Goal: Task Accomplishment & Management: Manage account settings

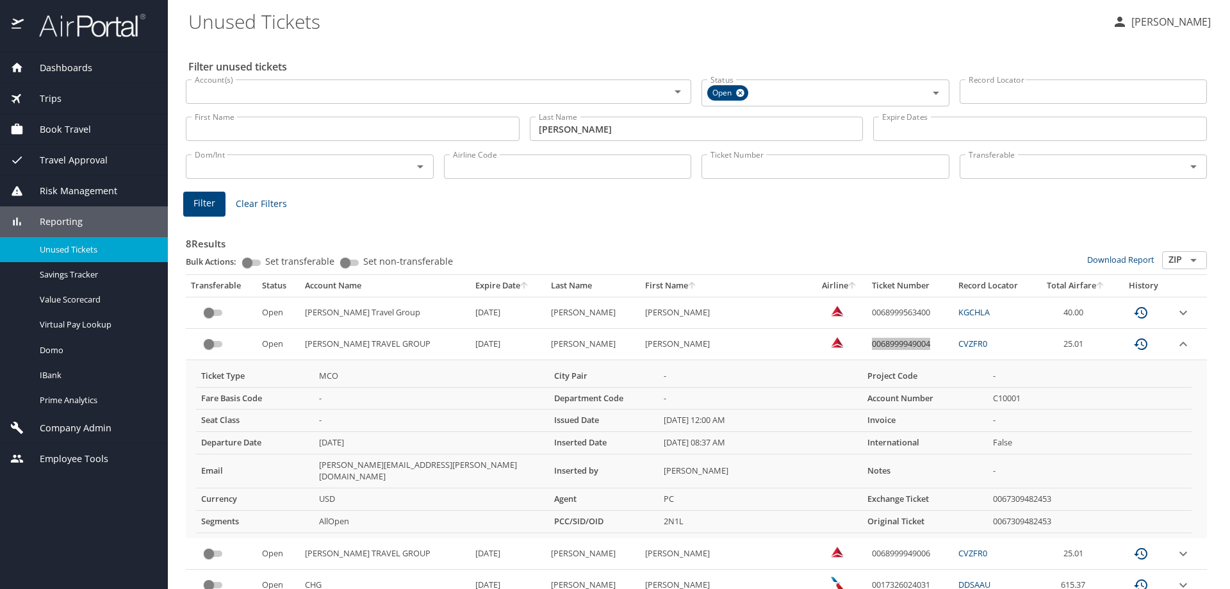
scroll to position [165, 0]
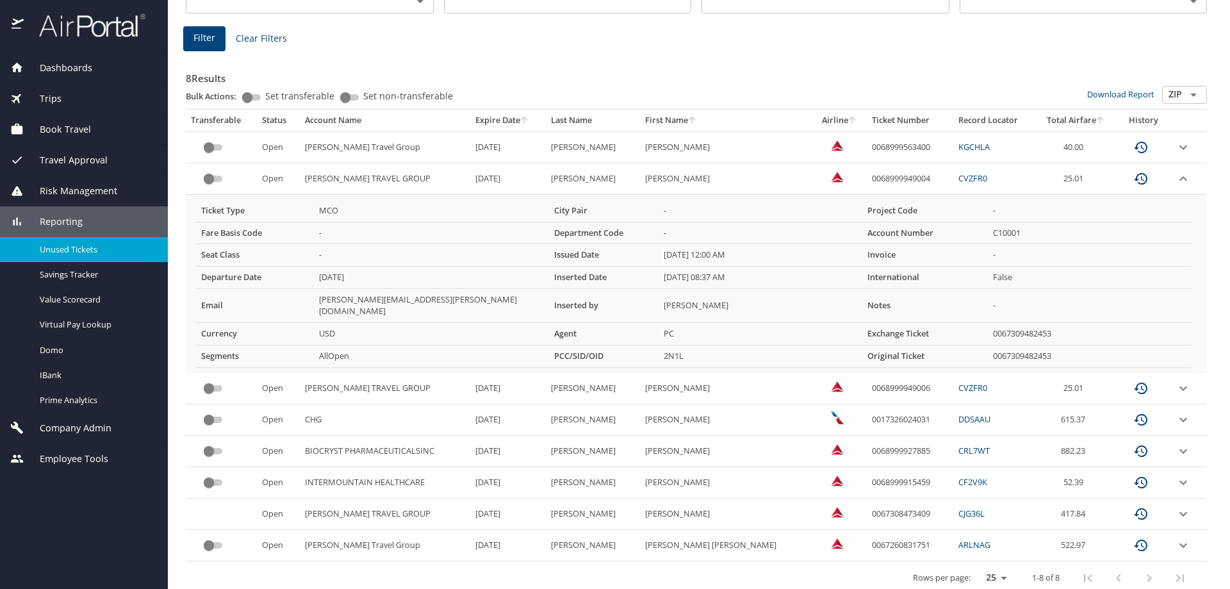
click at [97, 498] on div "Dashboards AirPortal 360™ Manager AirPortal 360™ Agent My Travel Dashboard Trip…" at bounding box center [84, 321] width 168 height 536
click at [70, 430] on span "Company Admin" at bounding box center [68, 428] width 88 height 14
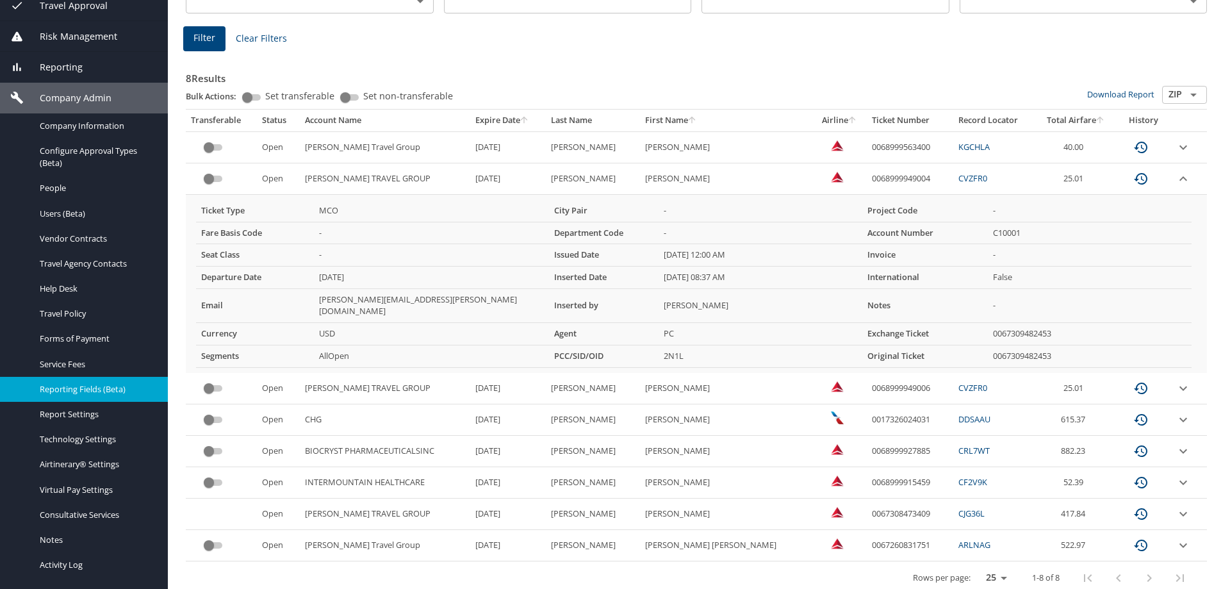
scroll to position [174, 0]
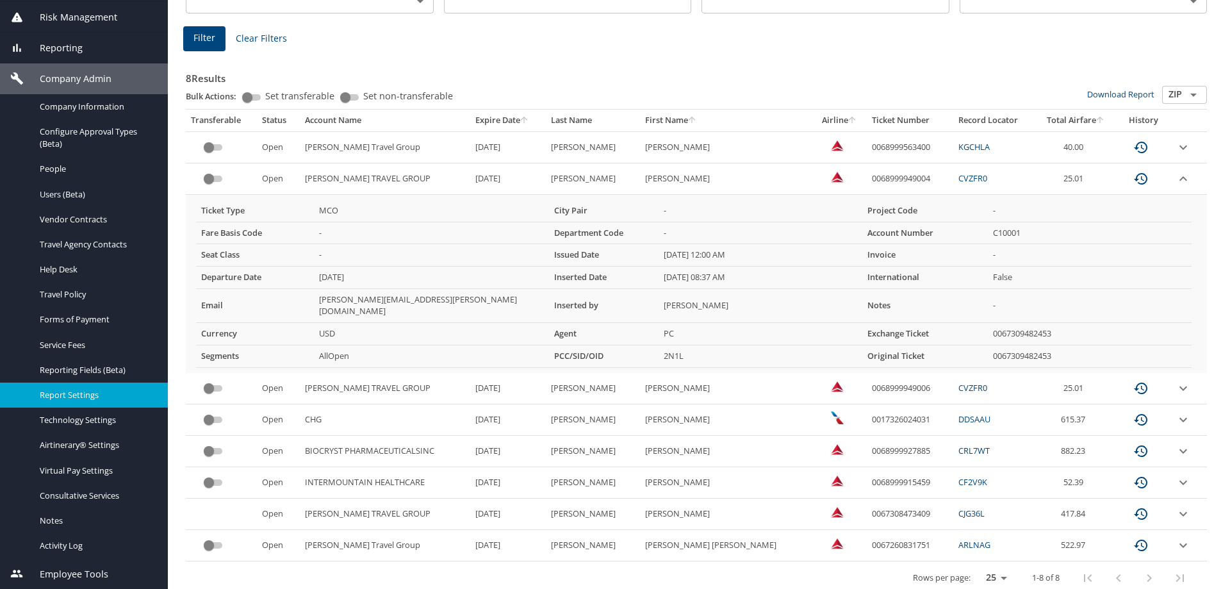
click at [77, 393] on span "Report Settings" at bounding box center [96, 395] width 113 height 12
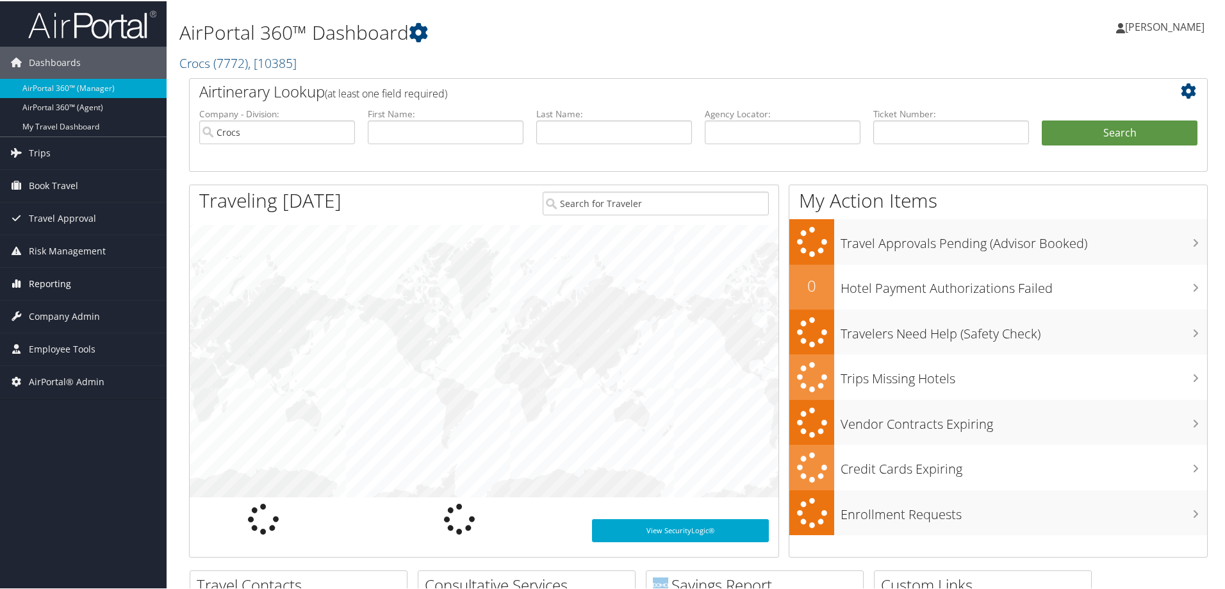
click at [63, 282] on span "Reporting" at bounding box center [50, 282] width 42 height 32
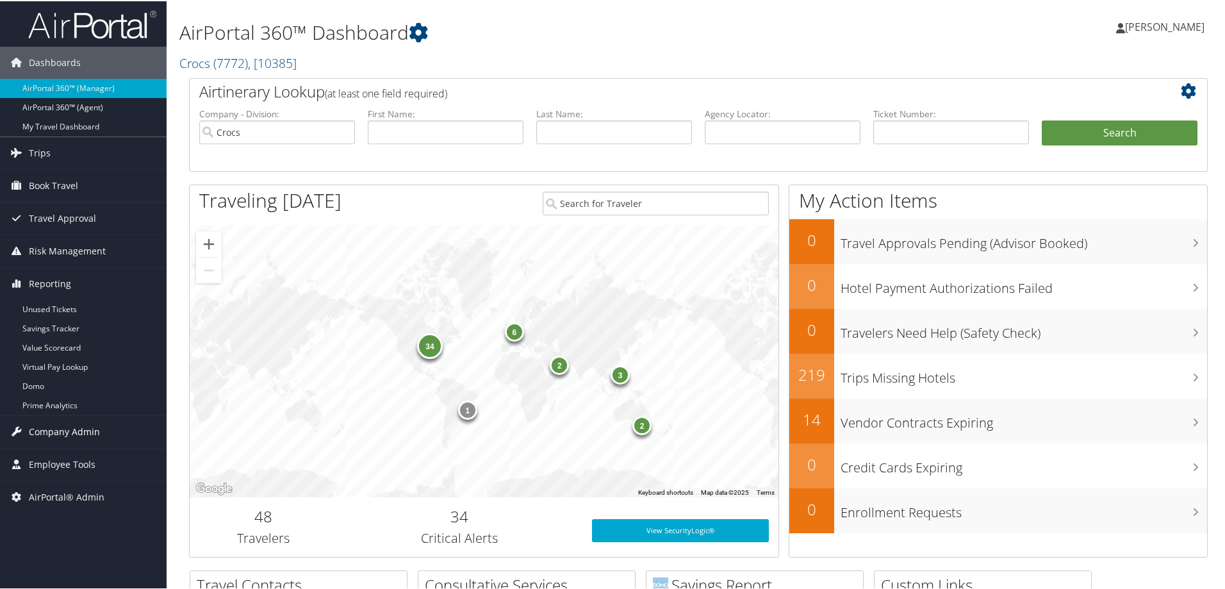
click at [70, 427] on span "Company Admin" at bounding box center [64, 430] width 71 height 32
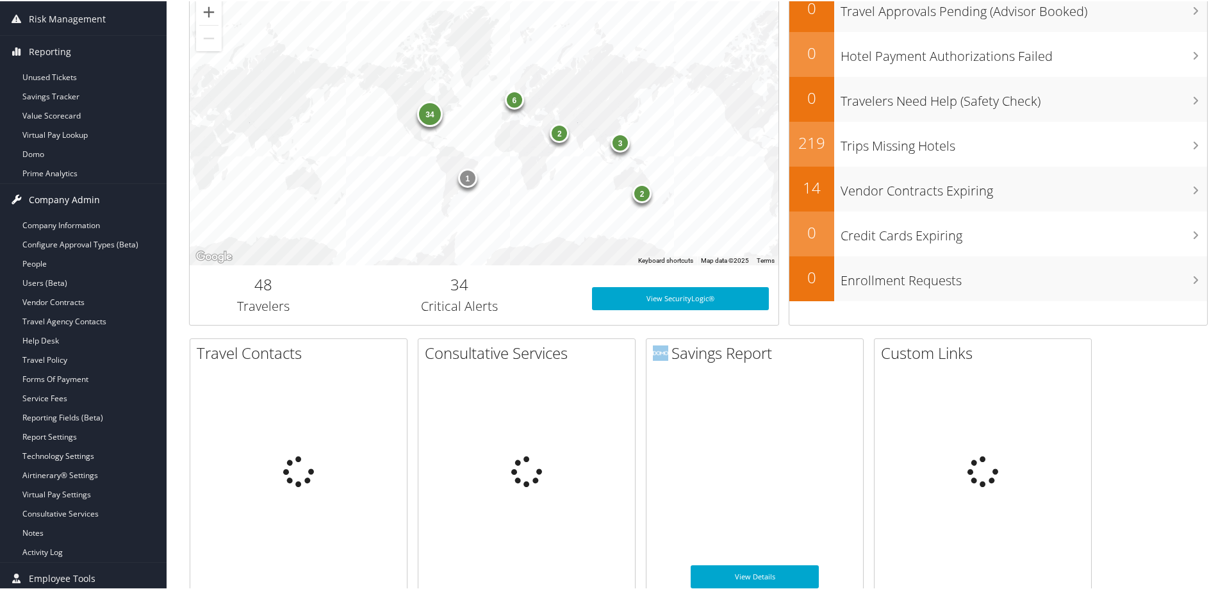
scroll to position [256, 0]
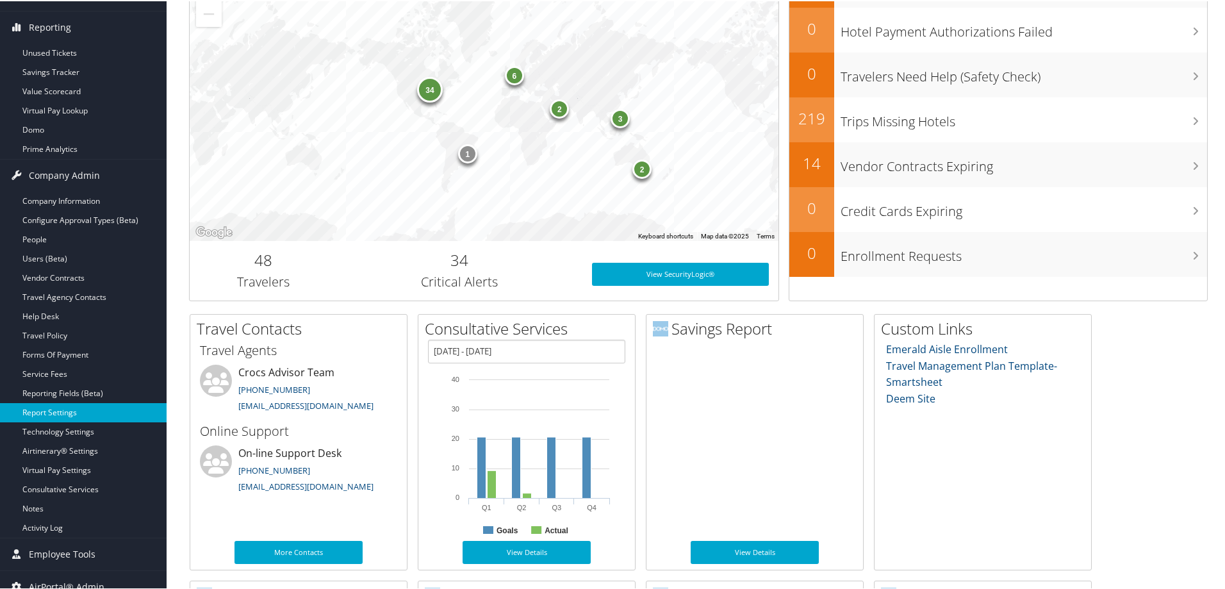
click at [69, 410] on link "Report Settings" at bounding box center [83, 411] width 167 height 19
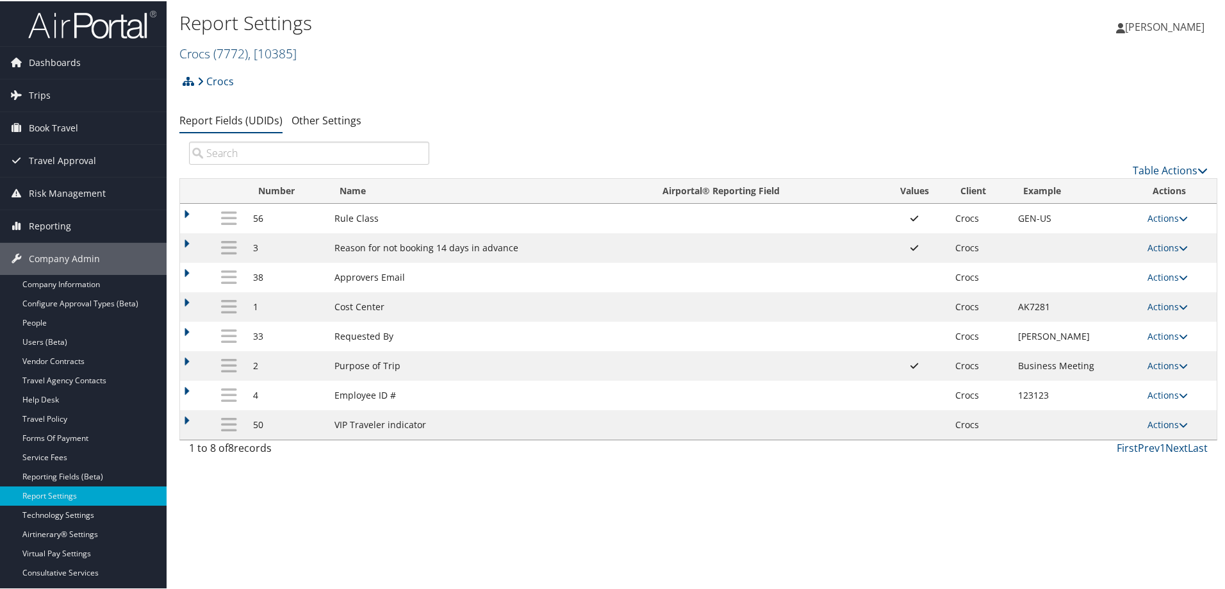
click at [281, 54] on span ", [ 10385 ]" at bounding box center [272, 52] width 49 height 17
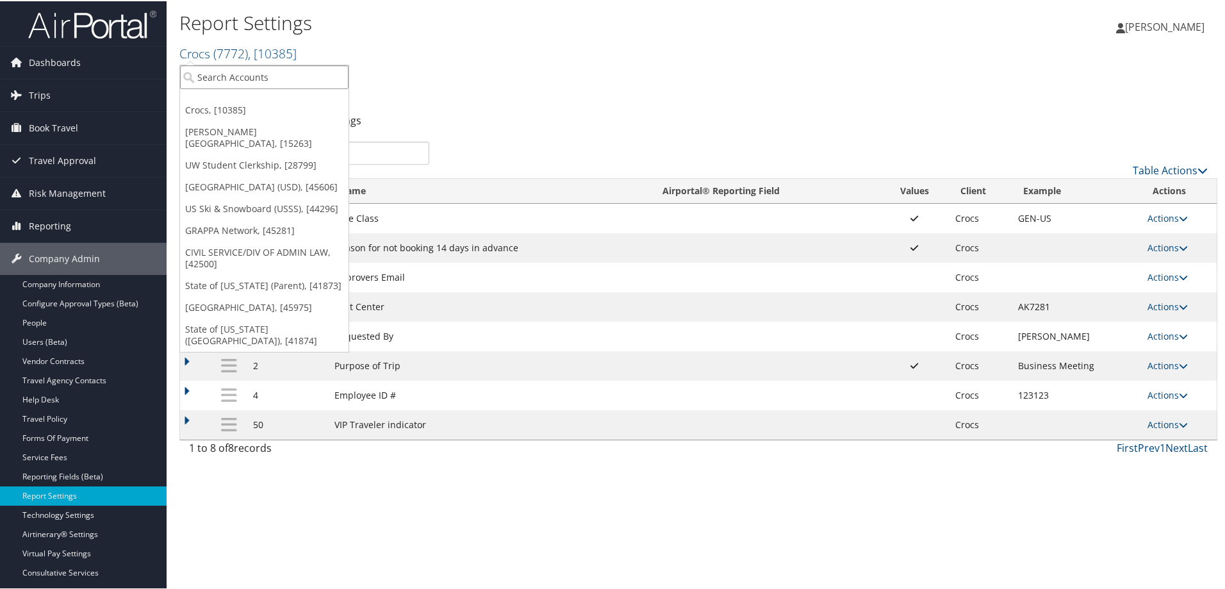
click at [265, 76] on input "search" at bounding box center [264, 76] width 168 height 24
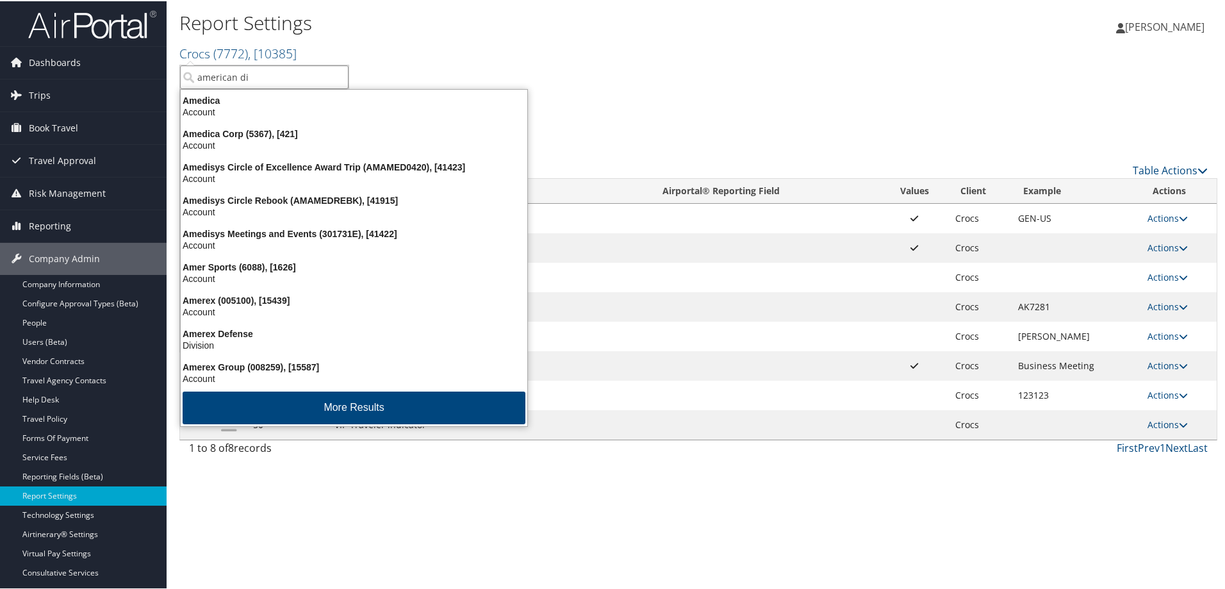
type input "american dia"
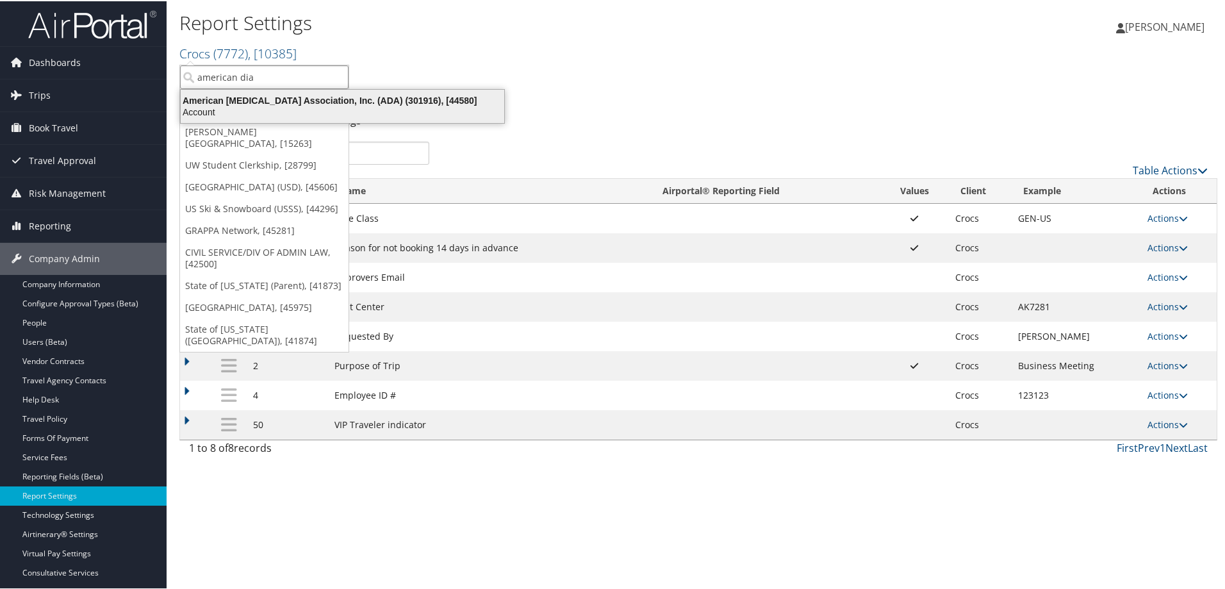
click at [284, 92] on div "American [MEDICAL_DATA] Association, Inc. (ADA) (301916), [44580] Account" at bounding box center [343, 104] width 320 height 29
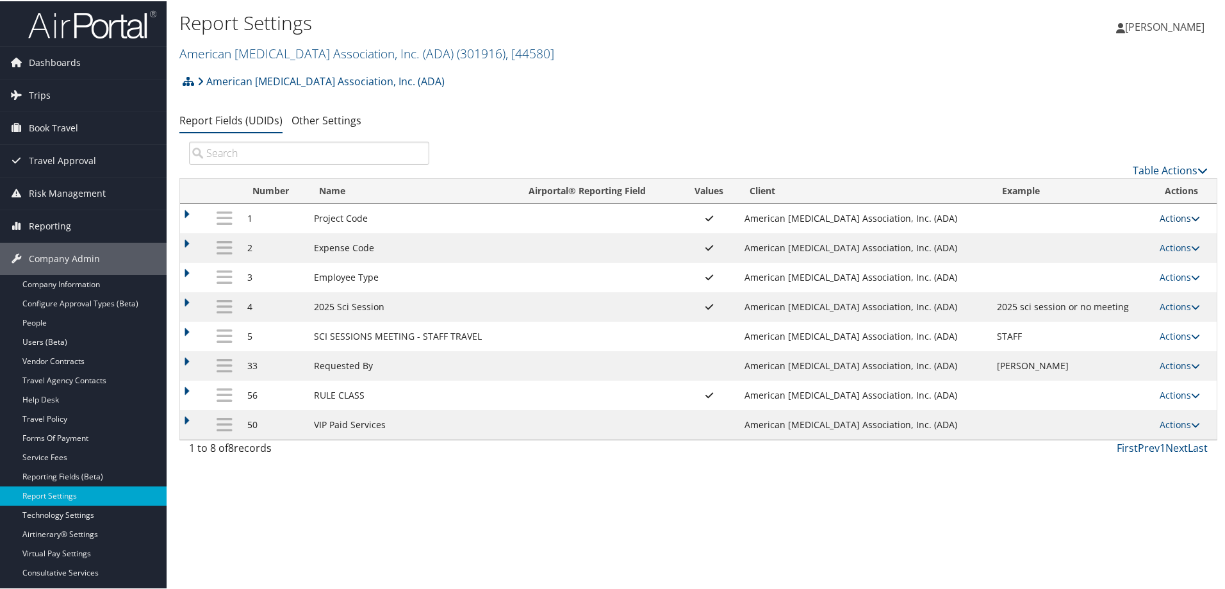
click at [1169, 214] on link "Actions" at bounding box center [1179, 217] width 40 height 12
click at [1126, 238] on link "Update Report Field Values" at bounding box center [1123, 236] width 138 height 22
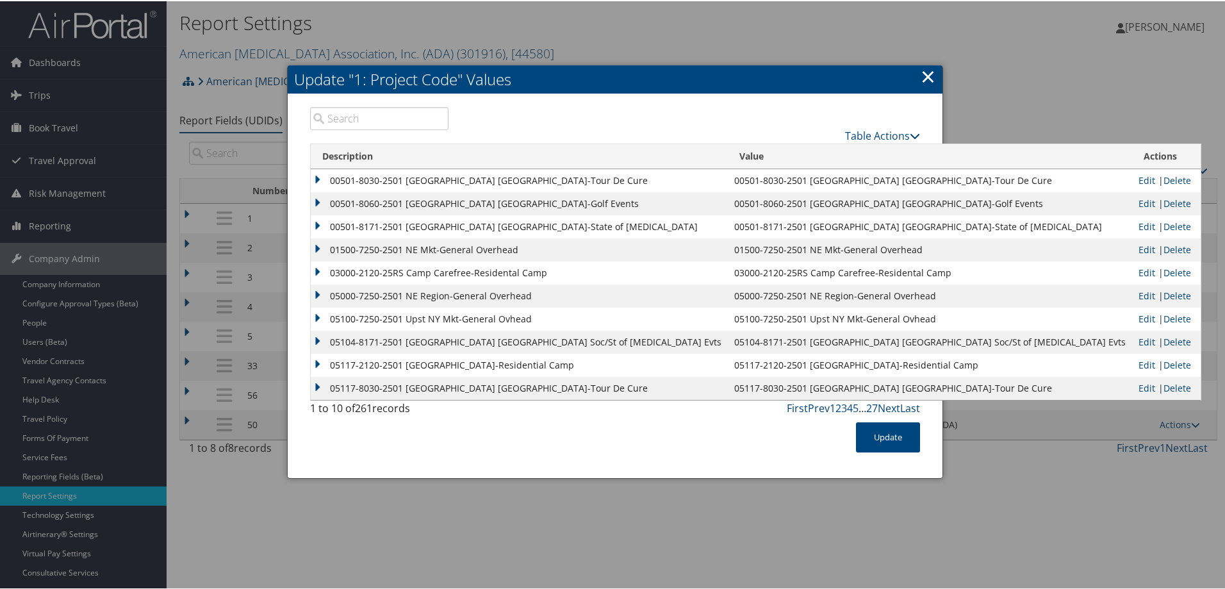
click at [381, 117] on input "search" at bounding box center [379, 117] width 138 height 23
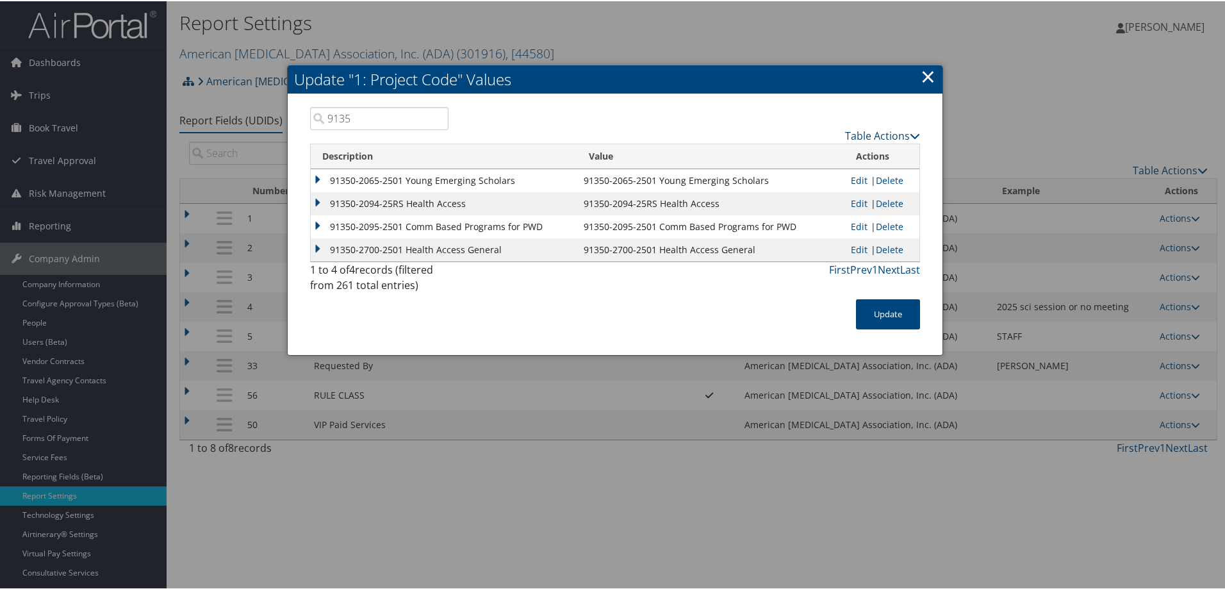
type input "9135"
click at [179, 541] on div at bounding box center [615, 294] width 1230 height 589
click at [927, 76] on link "×" at bounding box center [927, 75] width 15 height 26
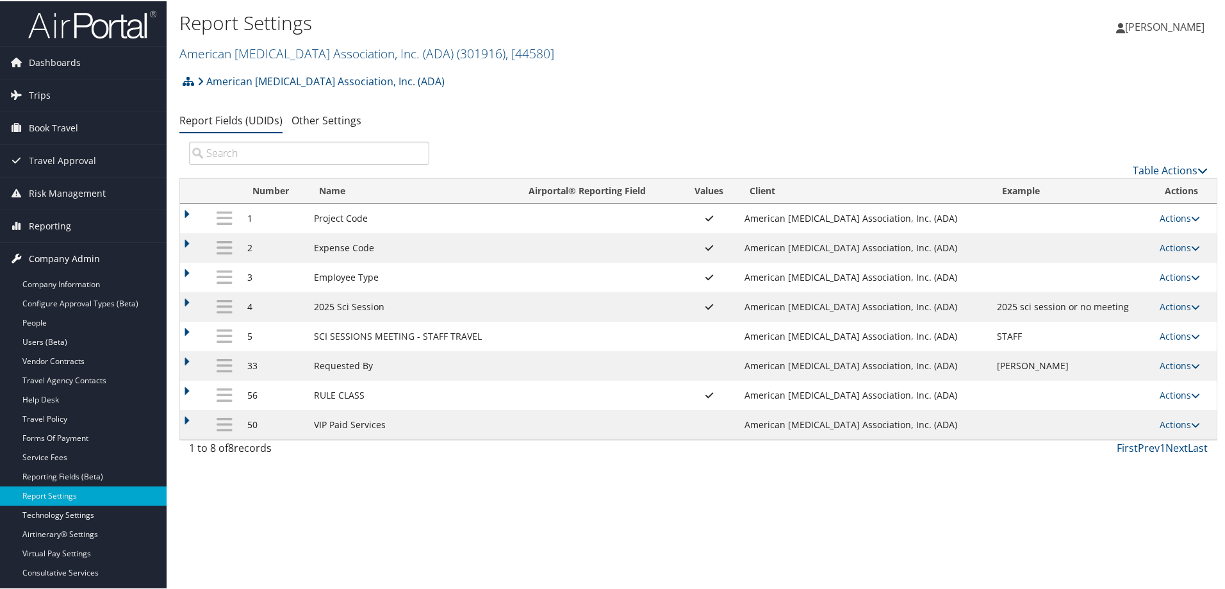
click at [99, 255] on link "Company Admin" at bounding box center [83, 257] width 167 height 32
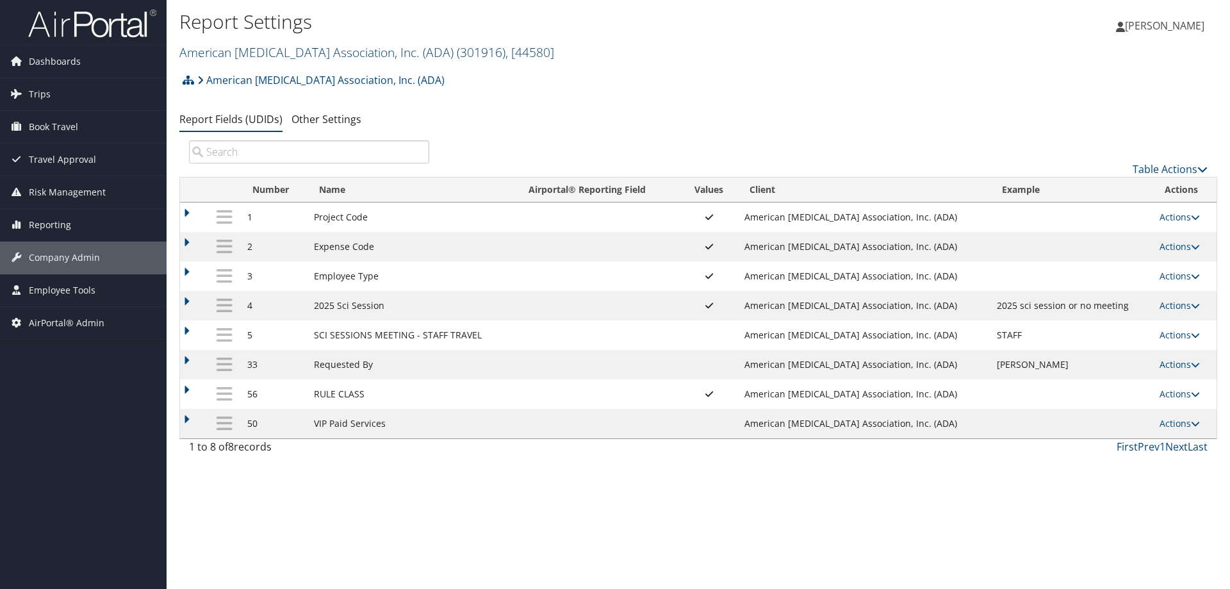
click at [270, 50] on link "American Diabetes Association, Inc. (ADA) ( 301916 ) , [ 44580 ]" at bounding box center [366, 52] width 375 height 17
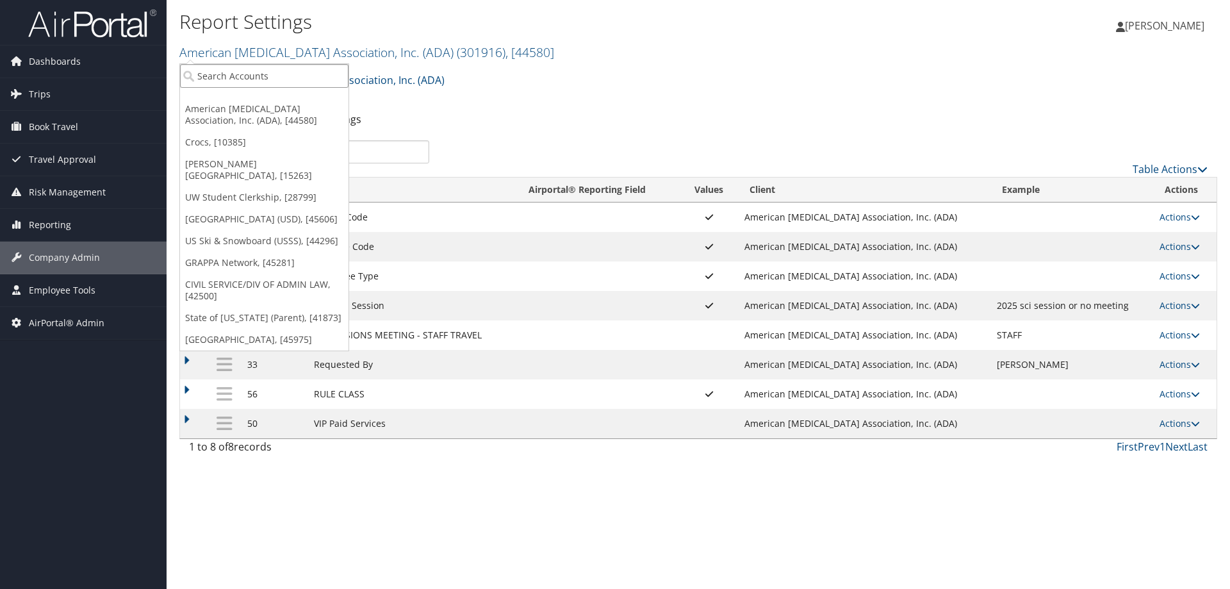
click at [265, 79] on input "search" at bounding box center [264, 76] width 168 height 24
type input "extra"
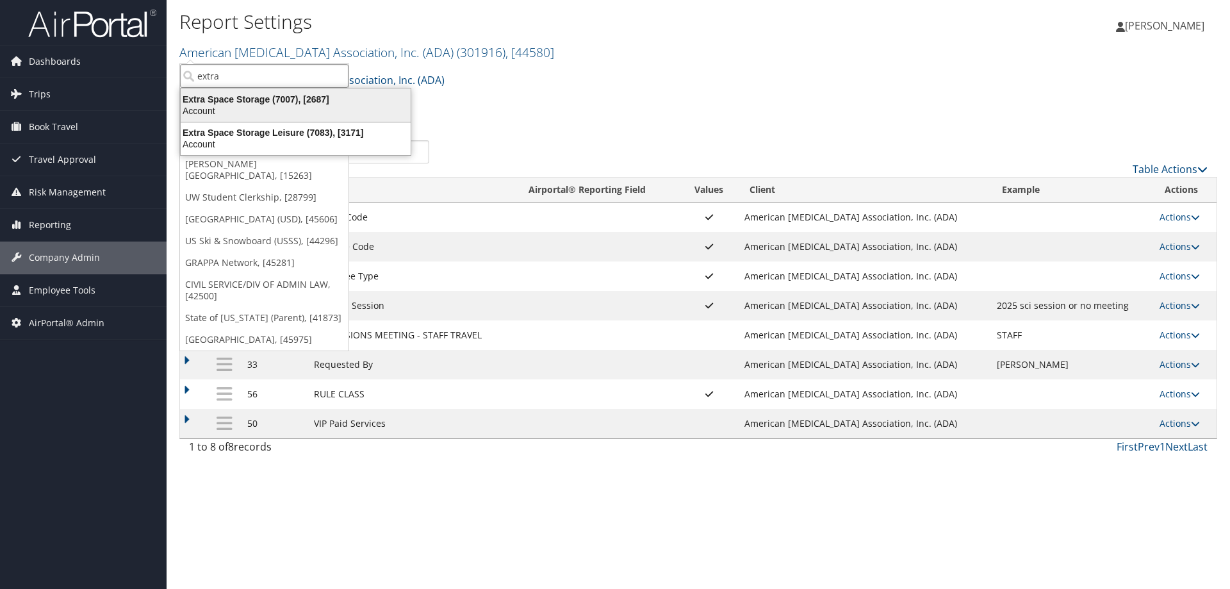
click at [302, 107] on div "Account" at bounding box center [295, 111] width 245 height 12
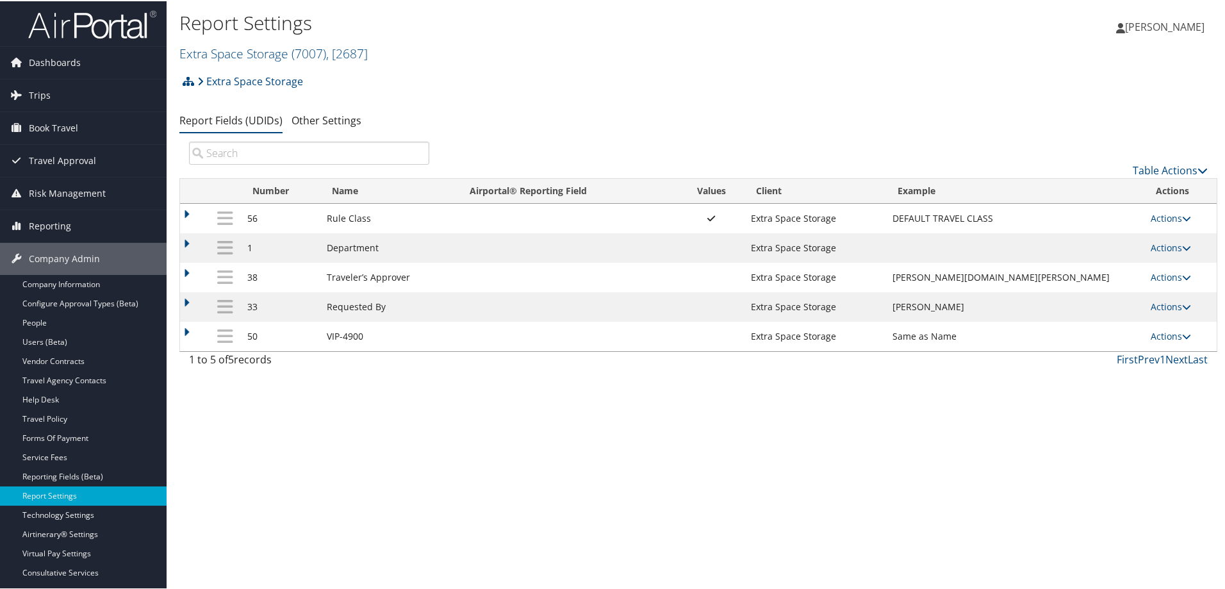
drag, startPoint x: 286, startPoint y: 488, endPoint x: 267, endPoint y: 354, distance: 135.2
click at [286, 473] on div "Report Settings Extra Space Storage ( 7007 ) , [ 2687 ] Extra Space Storage Ame…" at bounding box center [698, 294] width 1063 height 589
